Goal: Task Accomplishment & Management: Manage account settings

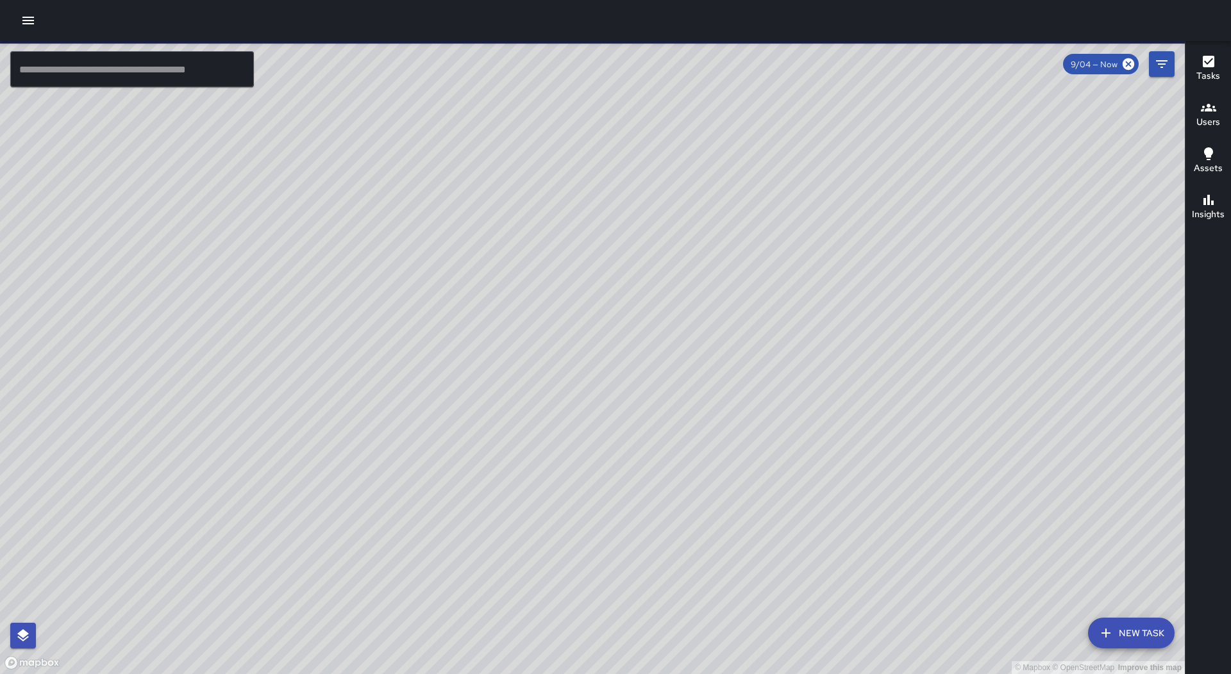
drag, startPoint x: 526, startPoint y: 576, endPoint x: 586, endPoint y: 477, distance: 116.2
click at [586, 477] on div "© Mapbox © OpenStreetMap Improve this map" at bounding box center [592, 357] width 1185 height 633
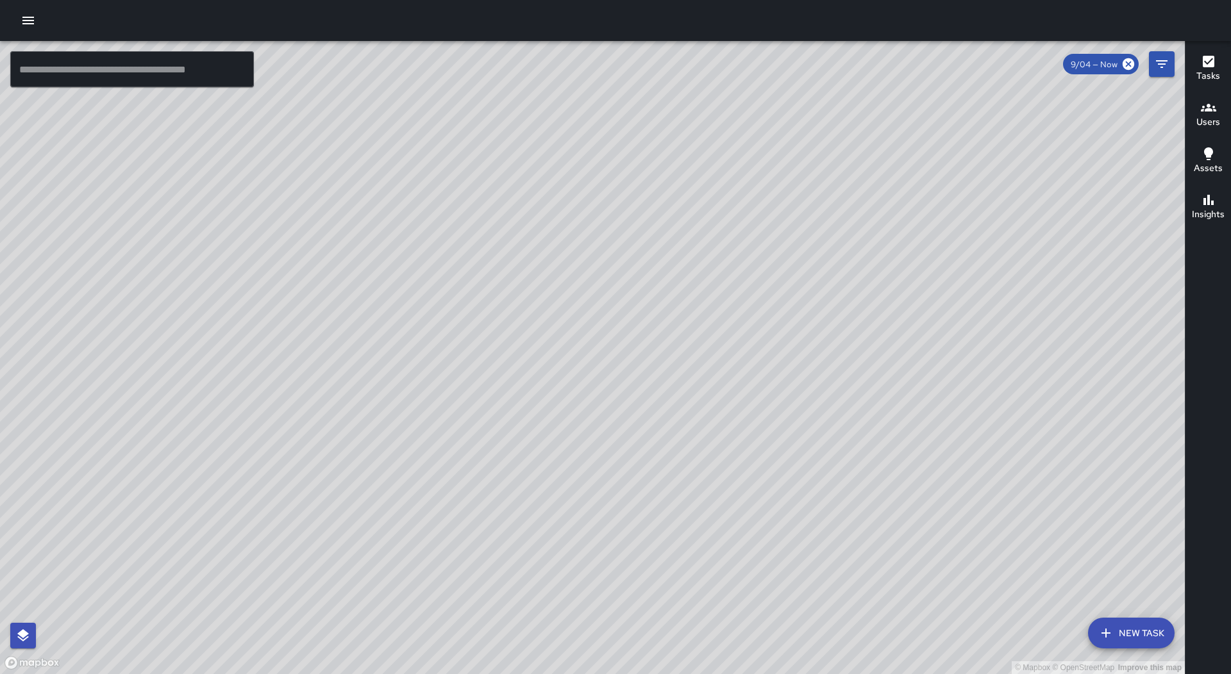
drag, startPoint x: 853, startPoint y: 411, endPoint x: 794, endPoint y: 418, distance: 59.4
click at [783, 476] on div "© Mapbox © OpenStreetMap Improve this map" at bounding box center [592, 357] width 1185 height 633
drag, startPoint x: 844, startPoint y: 392, endPoint x: 760, endPoint y: 392, distance: 83.3
click at [810, 457] on div "© Mapbox © OpenStreetMap Improve this map" at bounding box center [592, 357] width 1185 height 633
drag, startPoint x: 250, startPoint y: 556, endPoint x: 489, endPoint y: 349, distance: 316.4
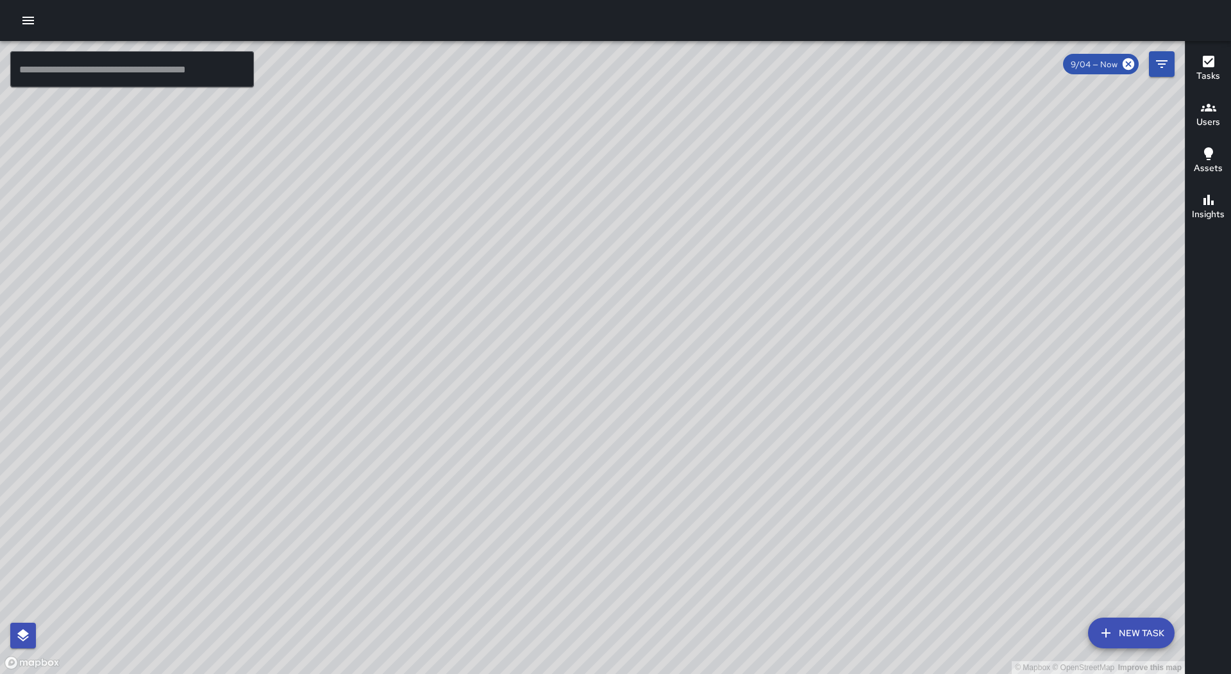
click at [489, 349] on div "© Mapbox © OpenStreetMap Improve this map" at bounding box center [592, 357] width 1185 height 633
drag, startPoint x: 755, startPoint y: 356, endPoint x: 680, endPoint y: 467, distance: 134.4
click at [680, 467] on div "© Mapbox © OpenStreetMap Improve this map" at bounding box center [592, 357] width 1185 height 633
click at [32, 17] on icon "button" at bounding box center [28, 21] width 12 height 8
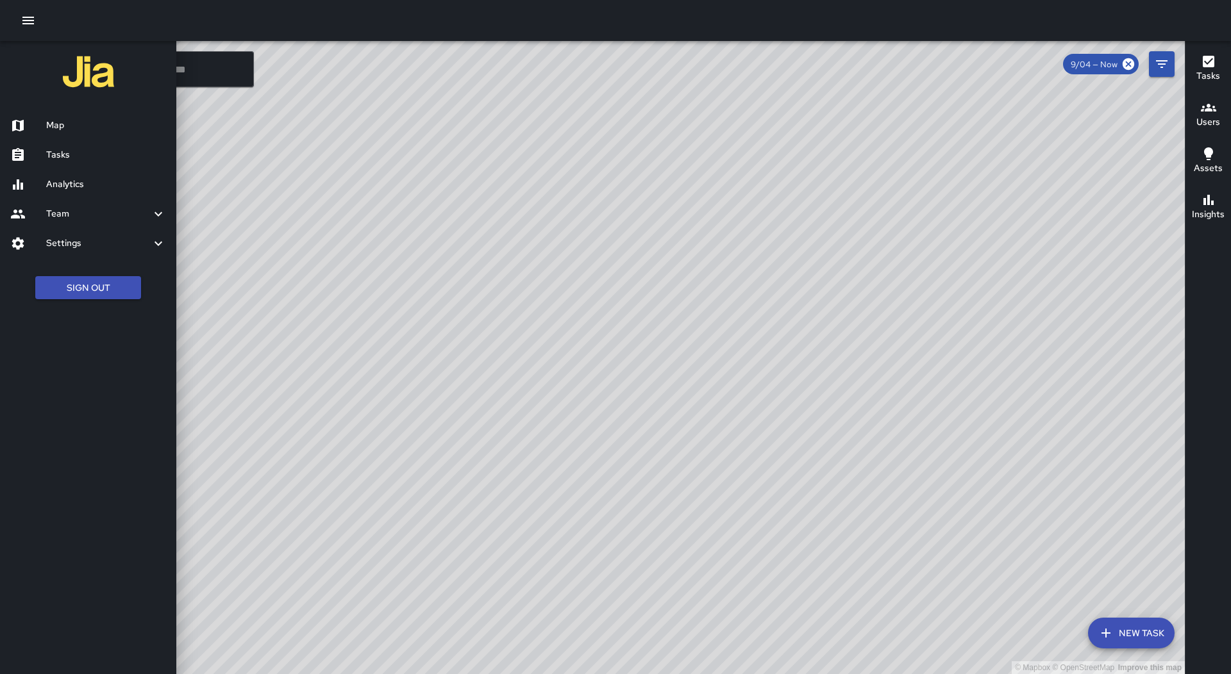
click at [68, 149] on h6 "Tasks" at bounding box center [106, 155] width 120 height 14
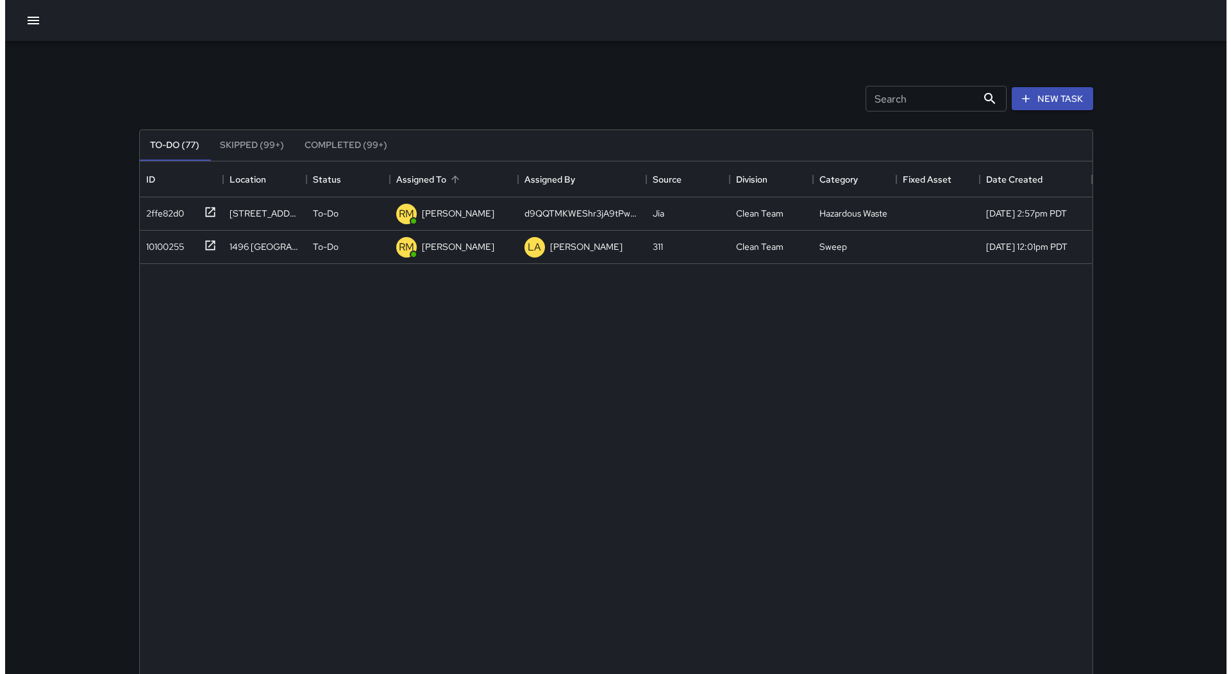
scroll to position [533, 943]
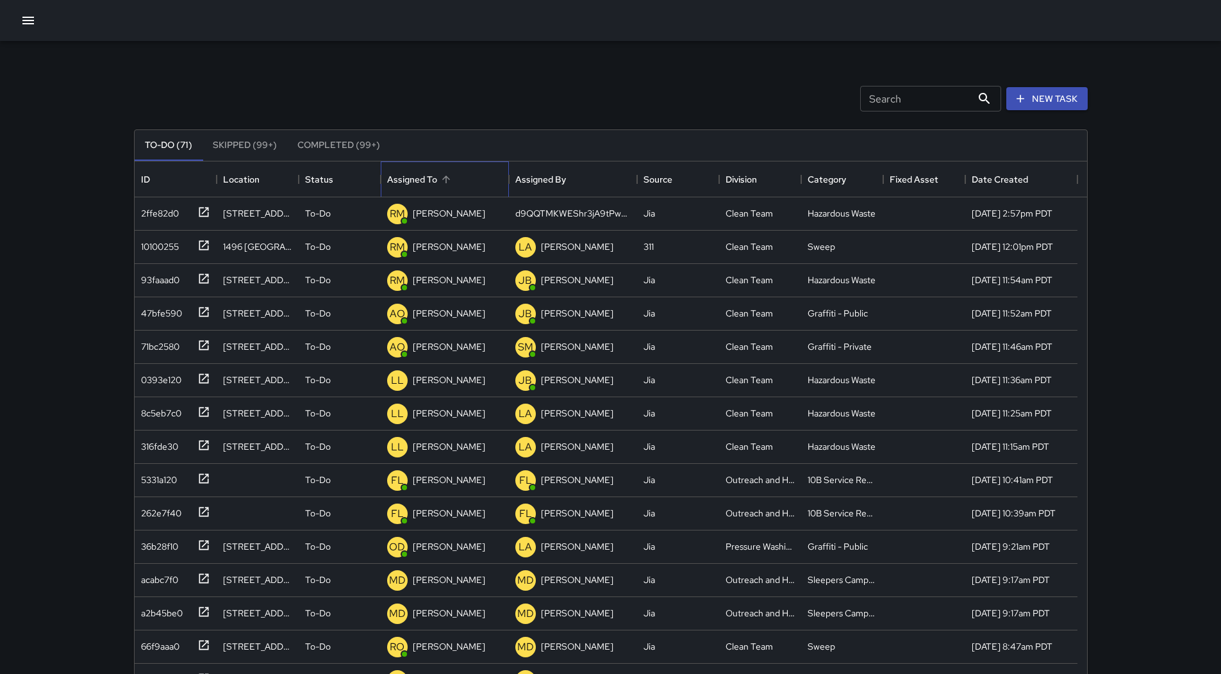
click at [456, 184] on div "Assigned To" at bounding box center [444, 180] width 115 height 36
click at [37, 27] on button "button" at bounding box center [28, 21] width 26 height 26
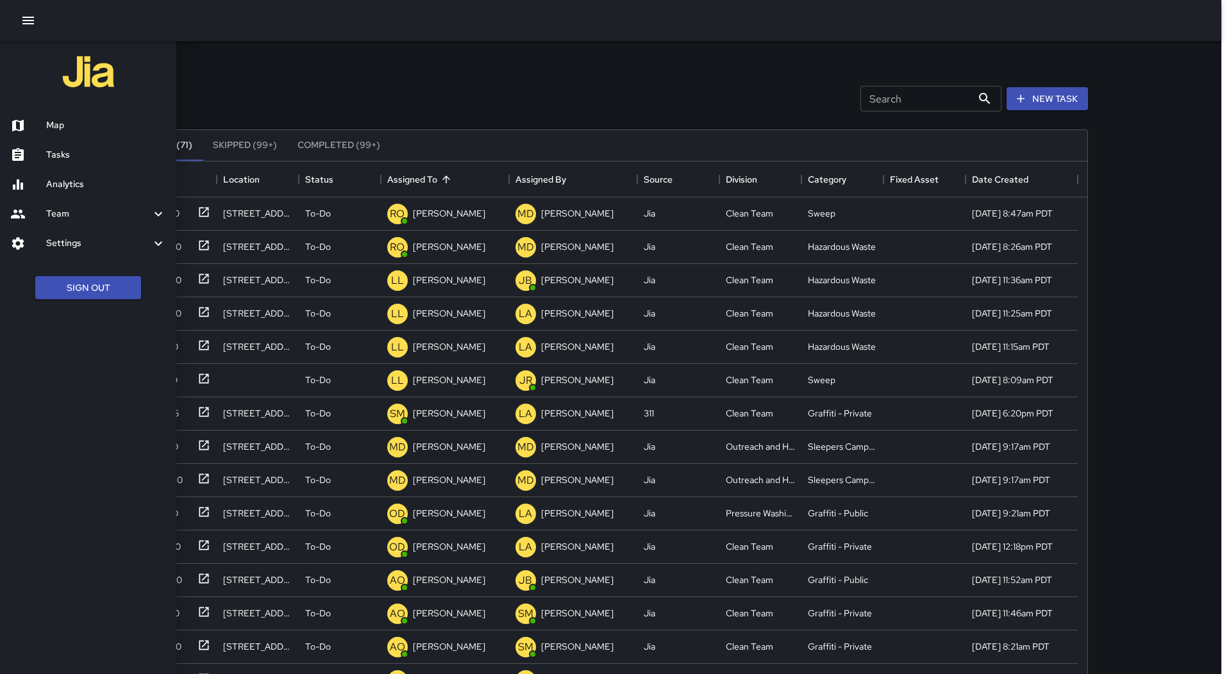
click at [96, 117] on div "Map" at bounding box center [88, 125] width 176 height 29
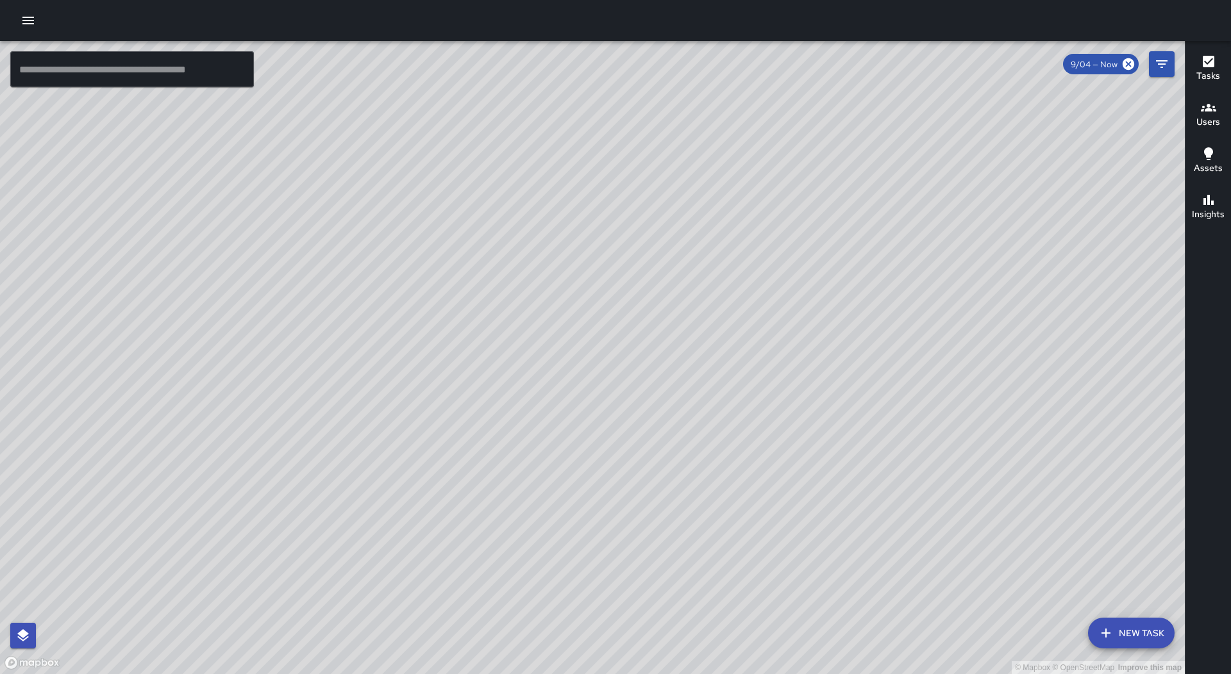
drag, startPoint x: 999, startPoint y: 496, endPoint x: 265, endPoint y: 258, distance: 771.7
click at [245, 259] on div "© Mapbox © OpenStreetMap Improve this map" at bounding box center [592, 357] width 1185 height 633
drag, startPoint x: 680, startPoint y: 481, endPoint x: 639, endPoint y: 457, distance: 48.0
click at [639, 457] on div "© Mapbox © OpenStreetMap Improve this map" at bounding box center [592, 357] width 1185 height 633
drag, startPoint x: 367, startPoint y: 566, endPoint x: 473, endPoint y: 408, distance: 189.9
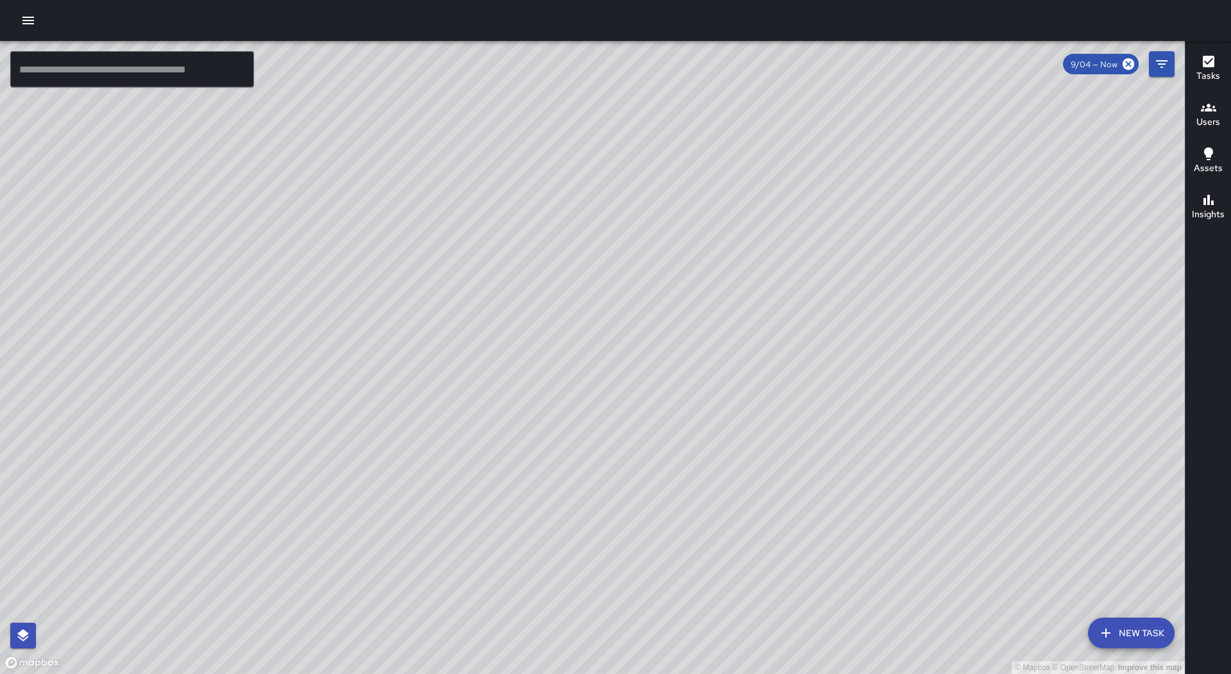
click at [473, 408] on div "© Mapbox © OpenStreetMap Improve this map" at bounding box center [592, 357] width 1185 height 633
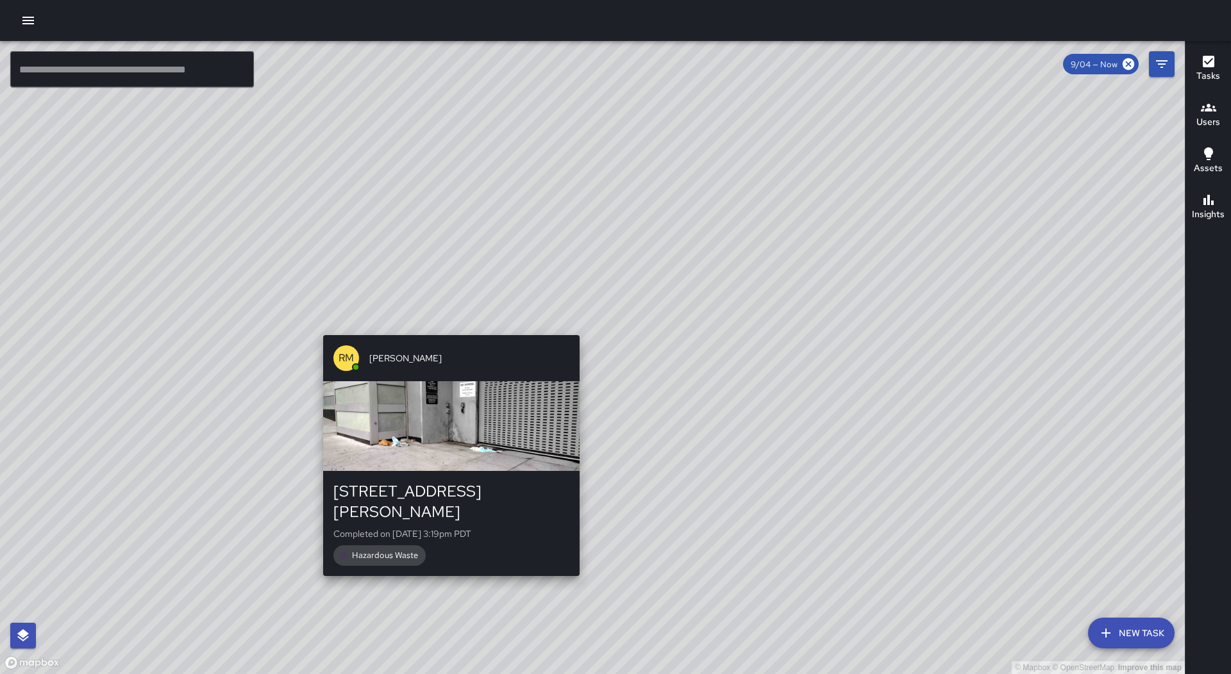
click at [449, 330] on div "© Mapbox © OpenStreetMap Improve this map RM [PERSON_NAME] [STREET_ADDRESS][PER…" at bounding box center [592, 357] width 1185 height 633
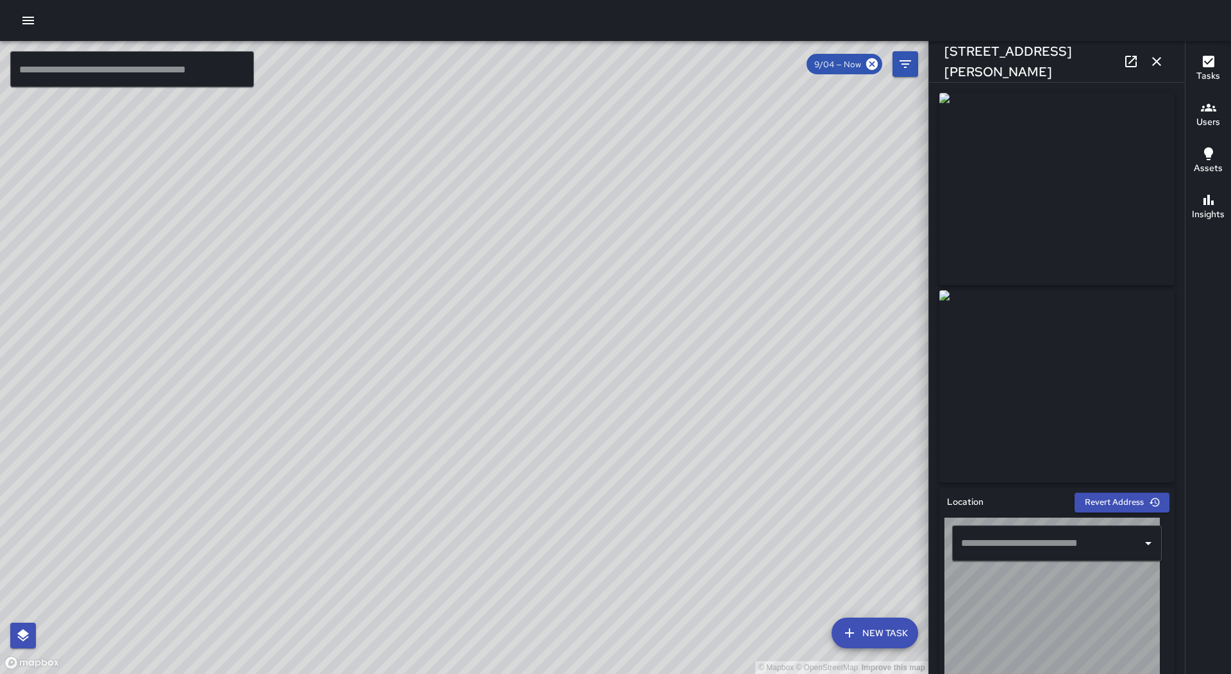
type input "**********"
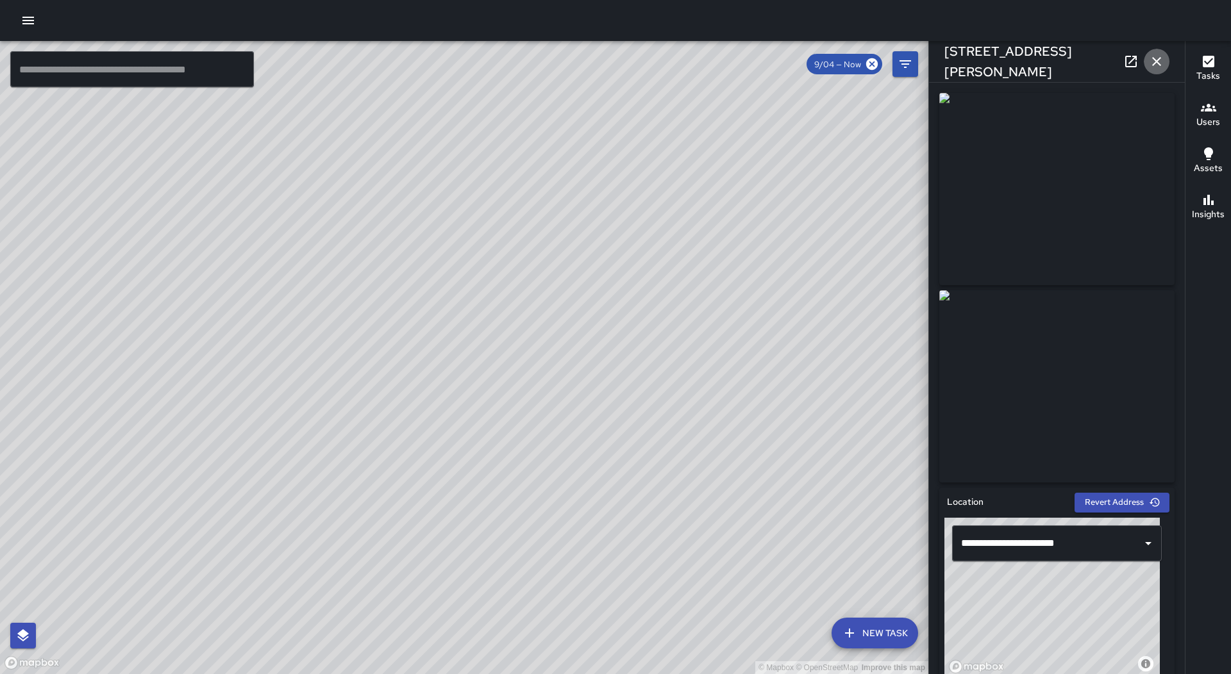
click at [1158, 60] on icon "button" at bounding box center [1156, 61] width 15 height 15
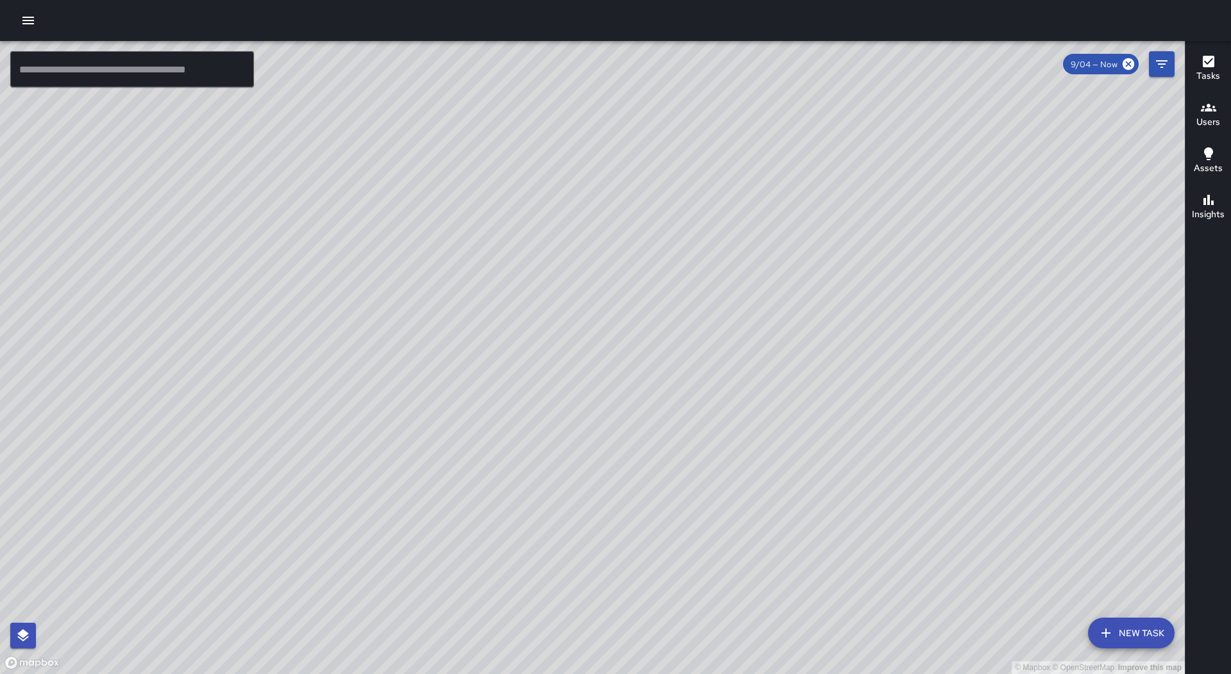
drag, startPoint x: 932, startPoint y: 243, endPoint x: 883, endPoint y: 314, distance: 86.1
click at [884, 314] on div "© Mapbox © OpenStreetMap Improve this map" at bounding box center [592, 357] width 1185 height 633
drag, startPoint x: 783, startPoint y: 324, endPoint x: 616, endPoint y: 485, distance: 232.6
click at [617, 492] on div "© Mapbox © OpenStreetMap Improve this map" at bounding box center [592, 357] width 1185 height 633
click at [28, 16] on icon "button" at bounding box center [28, 20] width 15 height 15
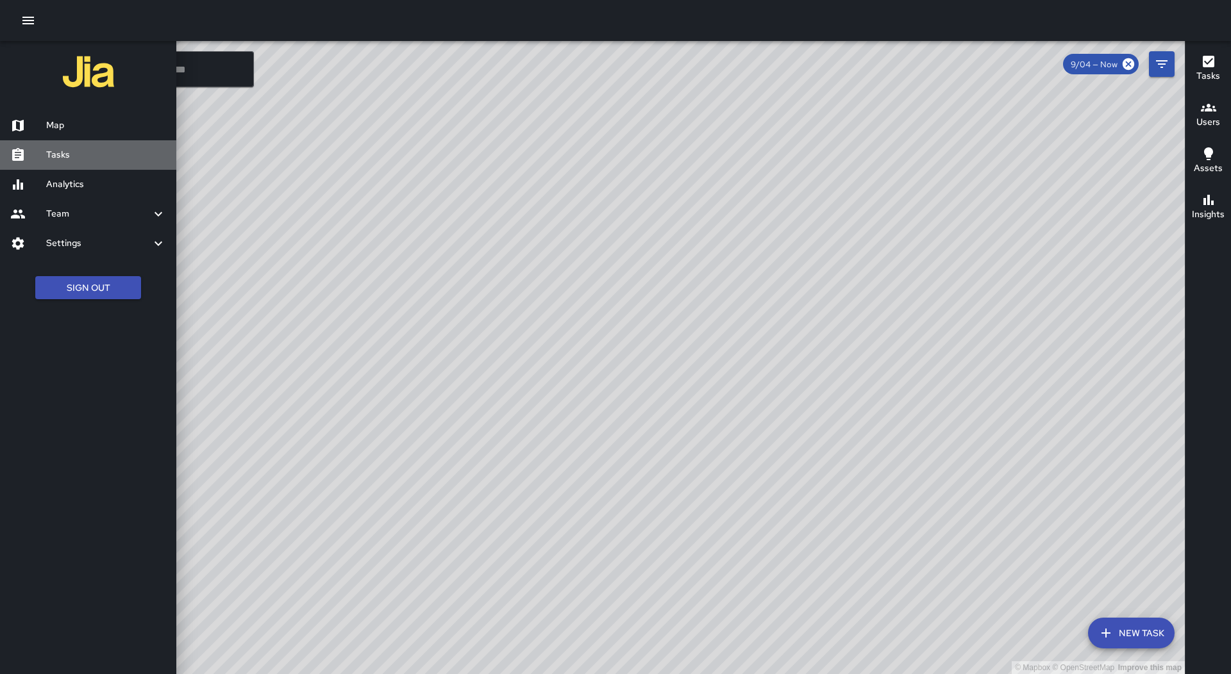
click at [78, 160] on h6 "Tasks" at bounding box center [106, 155] width 120 height 14
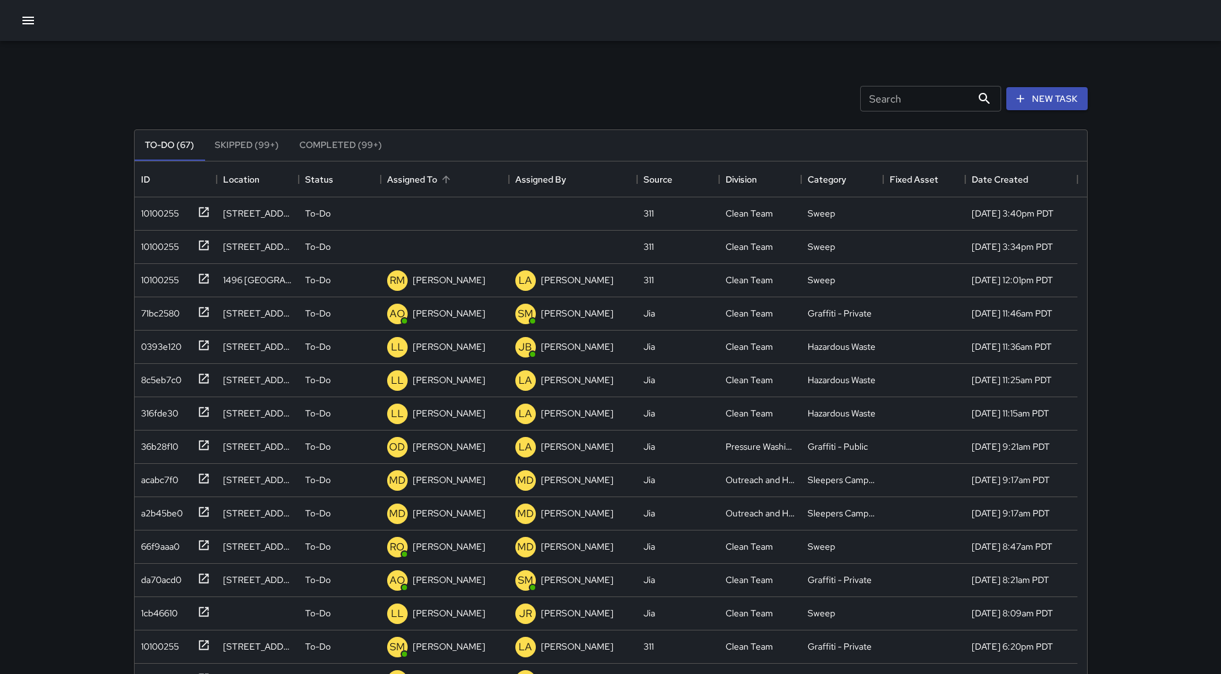
scroll to position [533, 943]
click at [432, 175] on div "Assigned To" at bounding box center [412, 180] width 50 height 36
click at [184, 207] on div "10100255" at bounding box center [173, 211] width 74 height 21
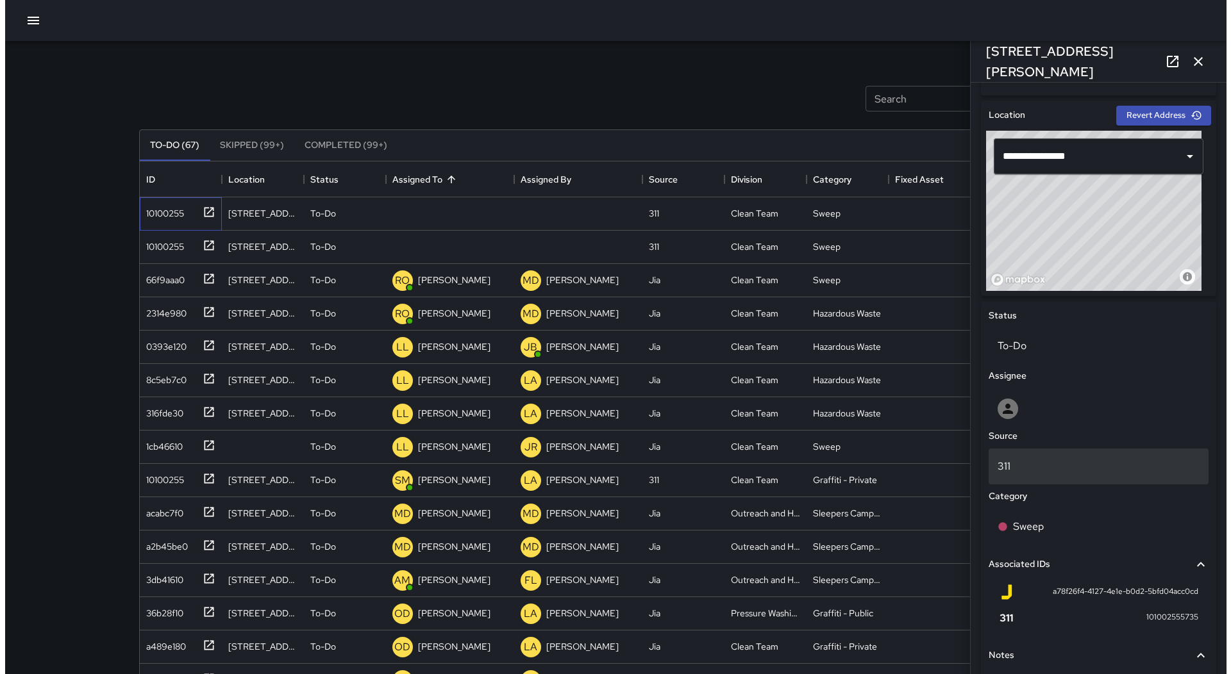
scroll to position [517, 0]
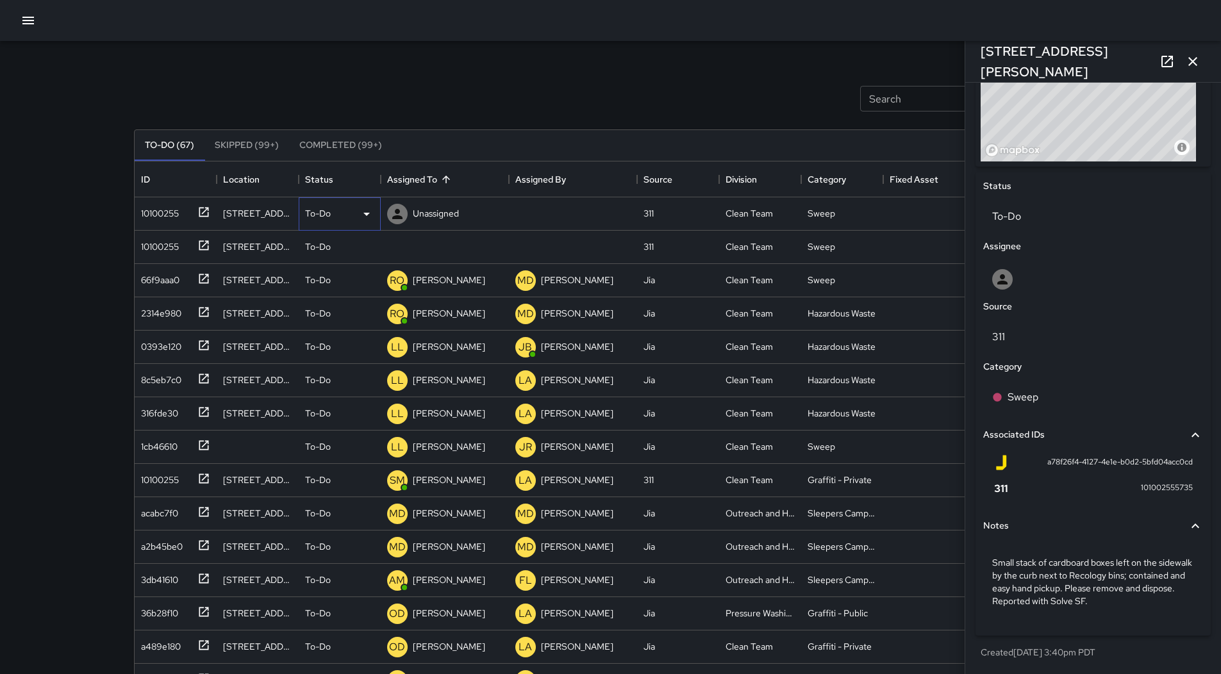
click at [360, 208] on icon at bounding box center [366, 213] width 15 height 15
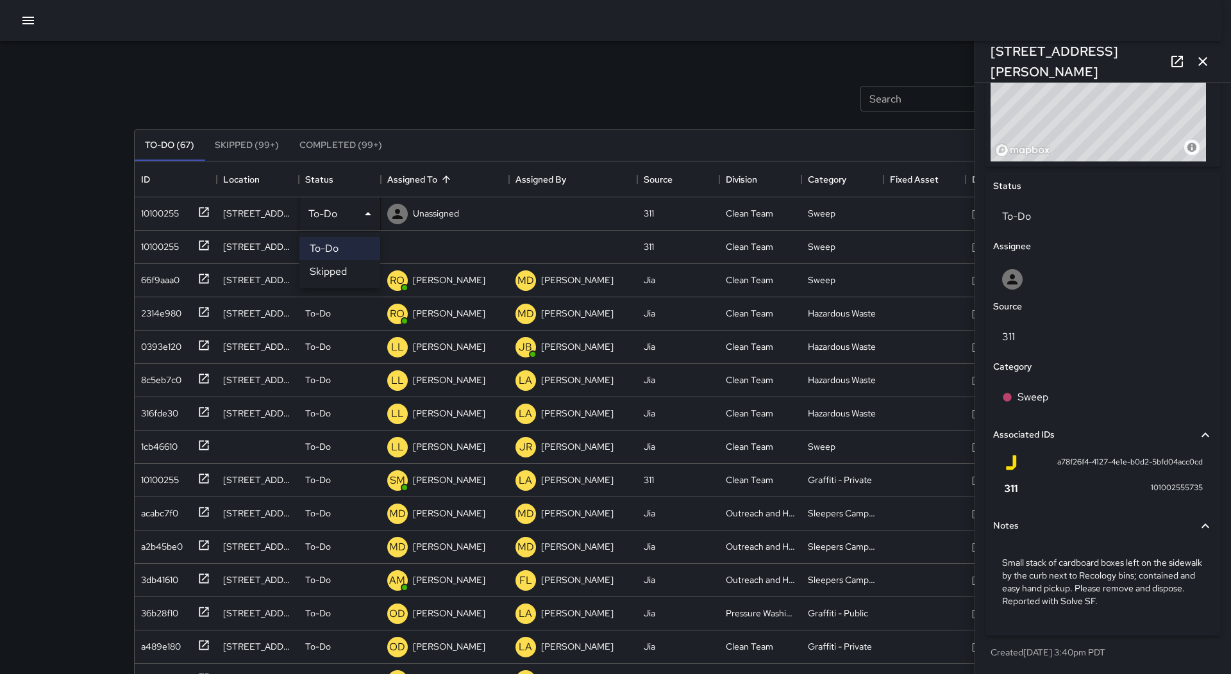
click at [332, 267] on li "Skipped" at bounding box center [339, 271] width 81 height 23
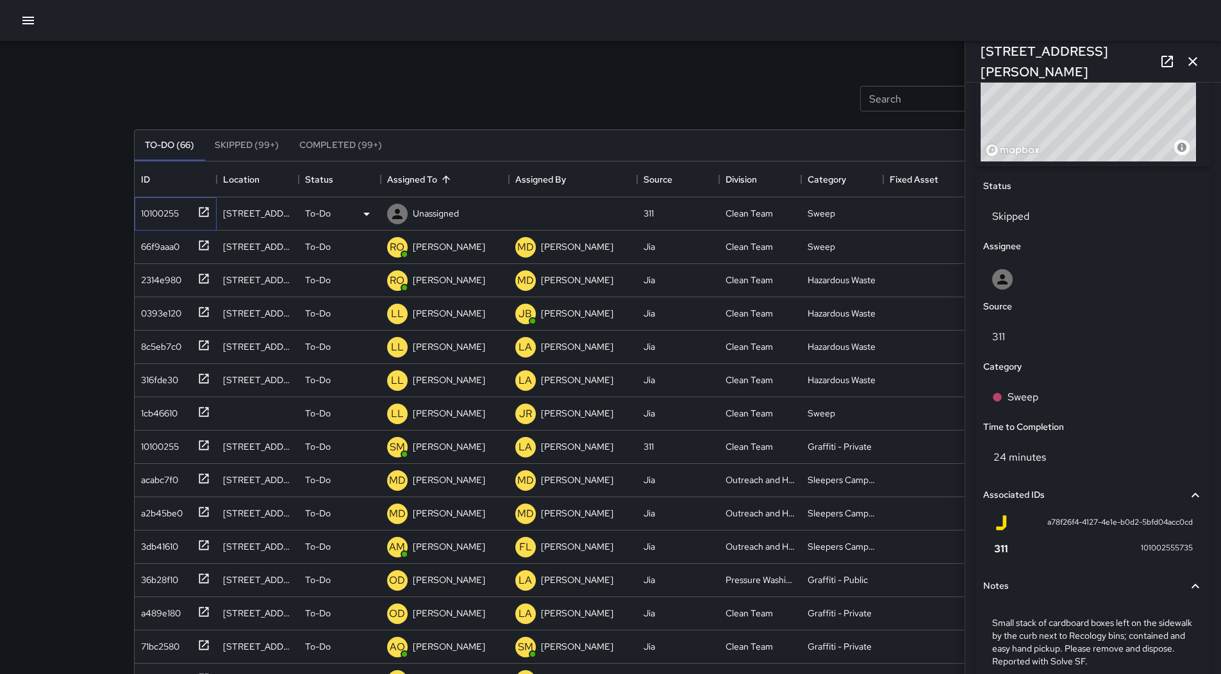
click at [164, 214] on div "10100255" at bounding box center [157, 211] width 43 height 18
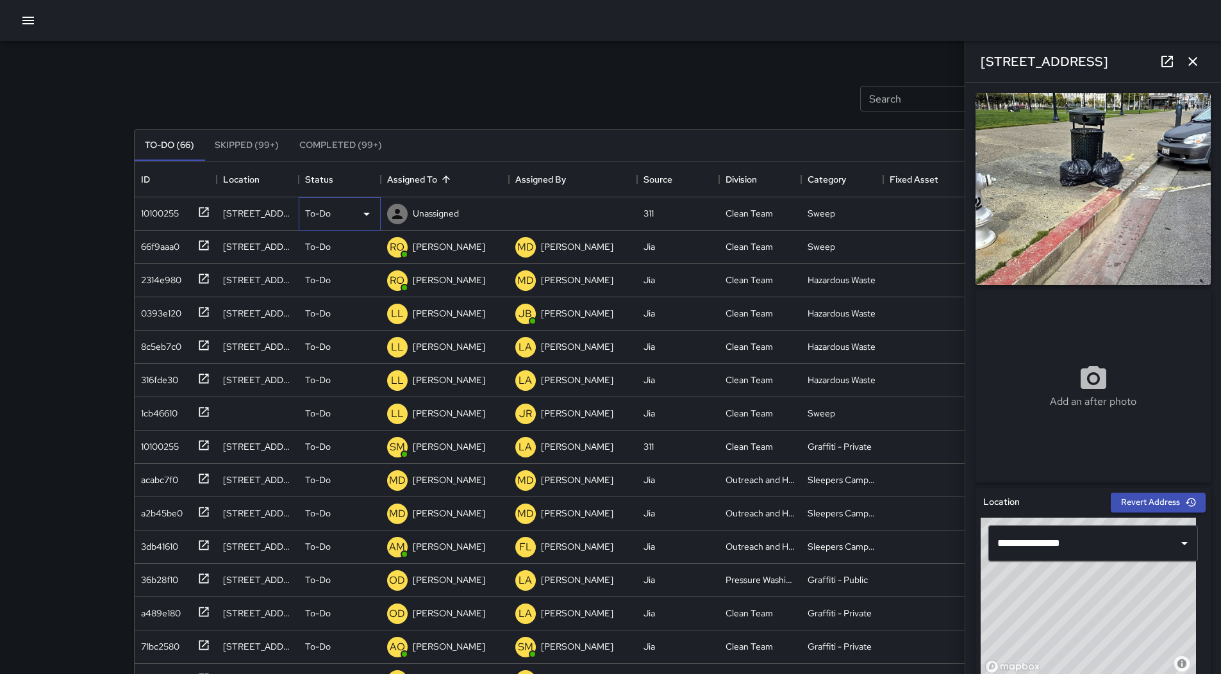
click at [355, 216] on div "To-Do" at bounding box center [339, 213] width 69 height 15
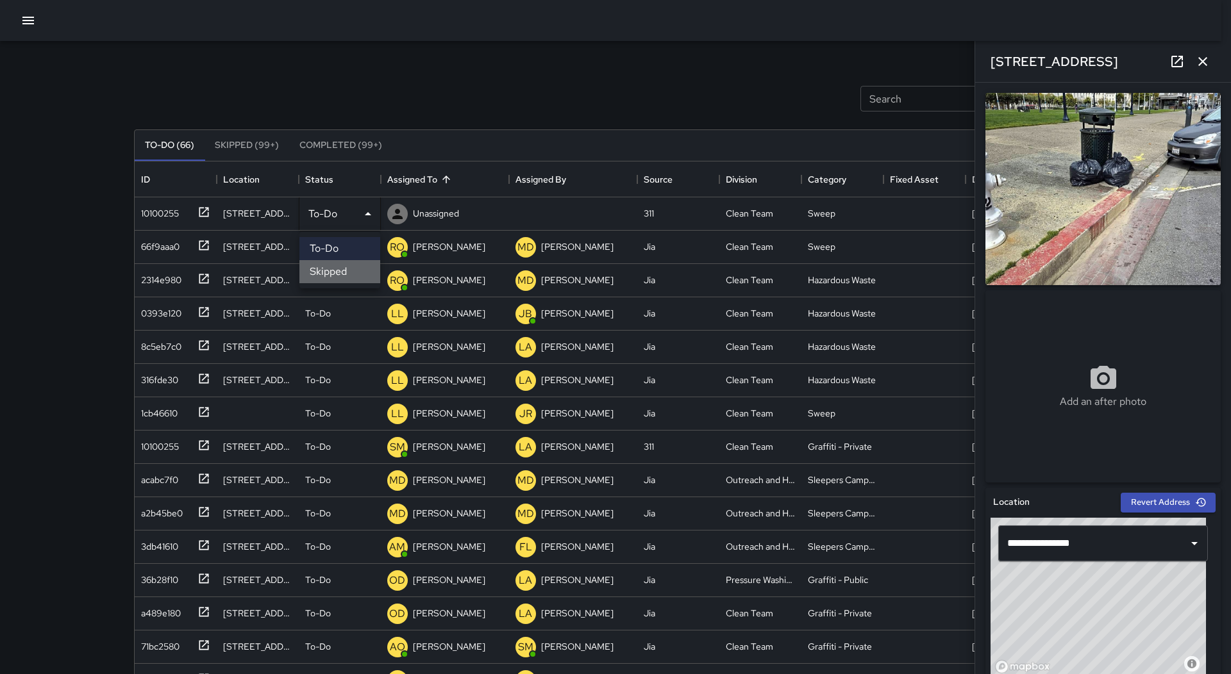
click at [349, 269] on li "Skipped" at bounding box center [339, 271] width 81 height 23
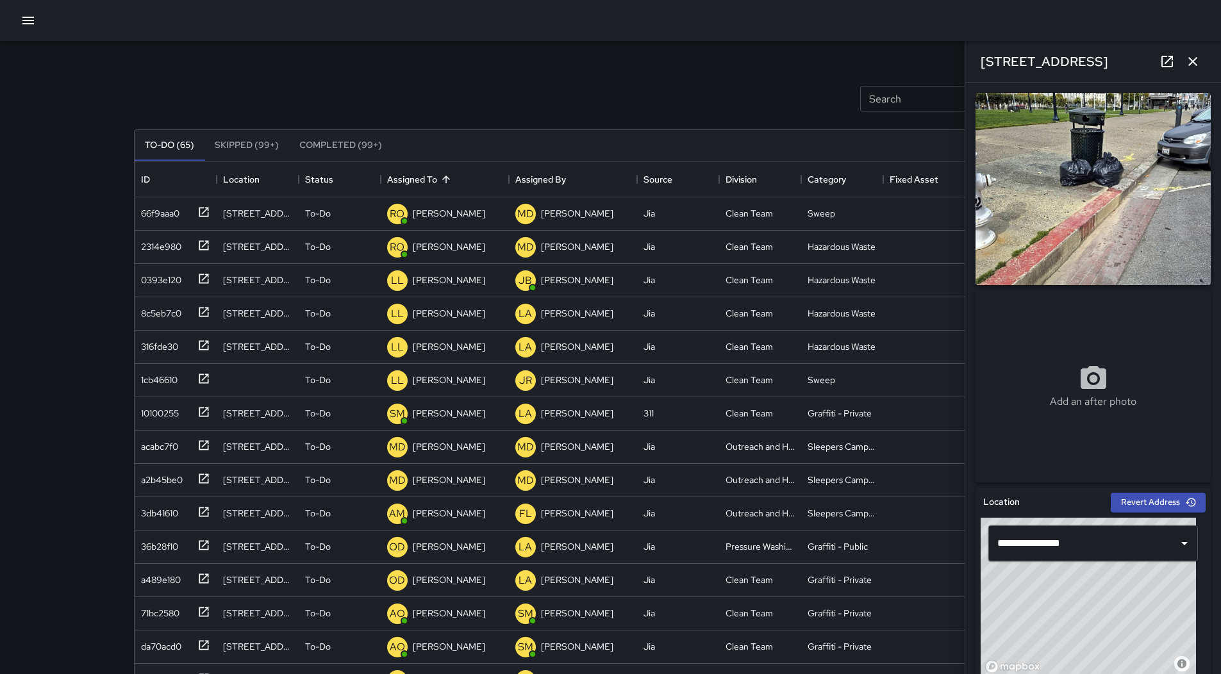
drag, startPoint x: 27, startPoint y: 18, endPoint x: 28, endPoint y: 30, distance: 12.2
click at [28, 18] on icon "button" at bounding box center [28, 20] width 15 height 15
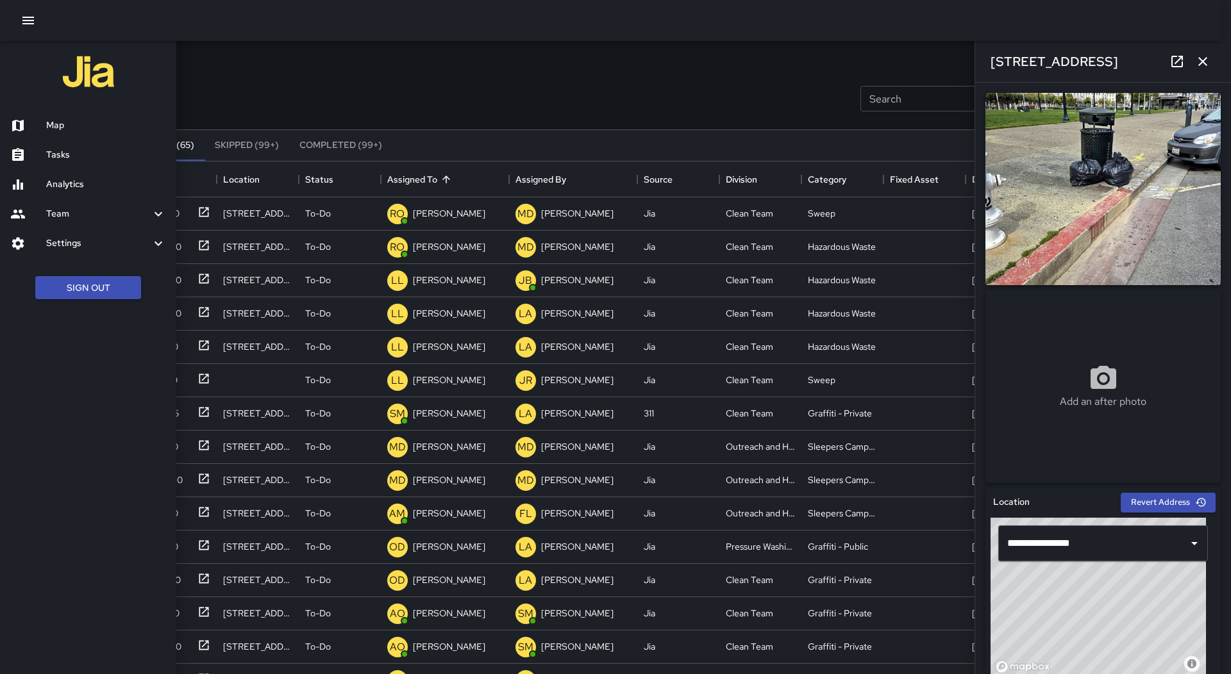
click at [54, 124] on h6 "Map" at bounding box center [106, 126] width 120 height 14
